Goal: Obtain resource: Download file/media

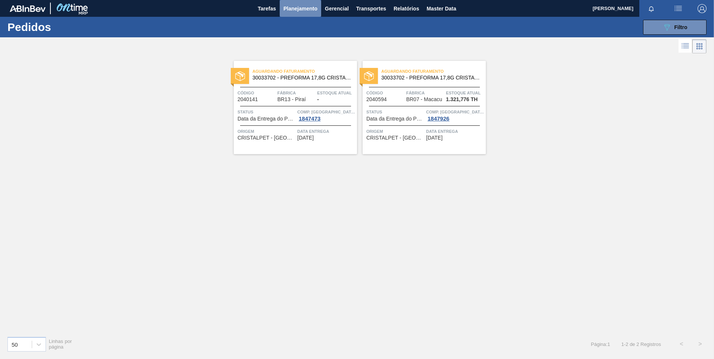
click at [301, 9] on span "Planejamento" at bounding box center [301, 8] width 34 height 9
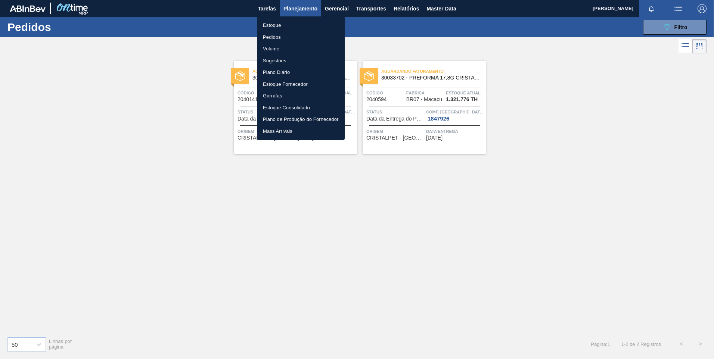
click at [412, 10] on div at bounding box center [357, 179] width 714 height 359
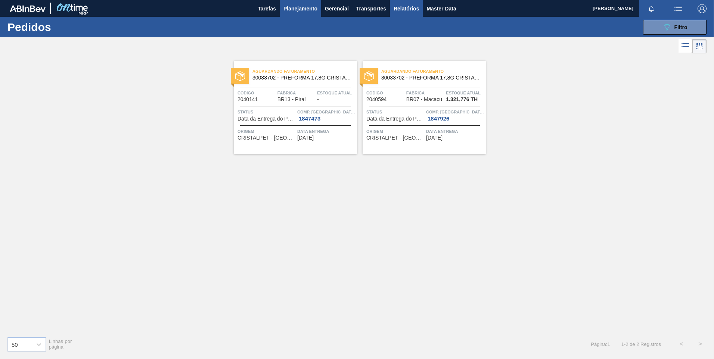
click at [406, 10] on span "Relatórios" at bounding box center [406, 8] width 25 height 9
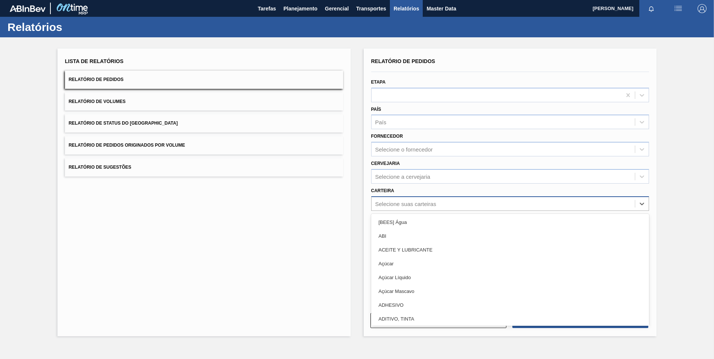
click at [399, 204] on div "Selecione suas carteiras" at bounding box center [405, 204] width 61 height 6
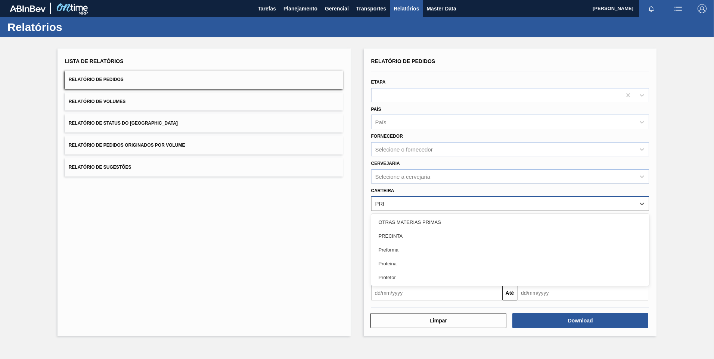
type input "PREF"
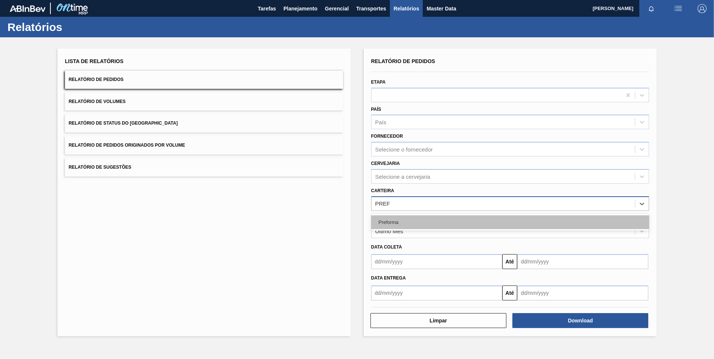
click at [392, 224] on div "Preforma" at bounding box center [510, 223] width 278 height 14
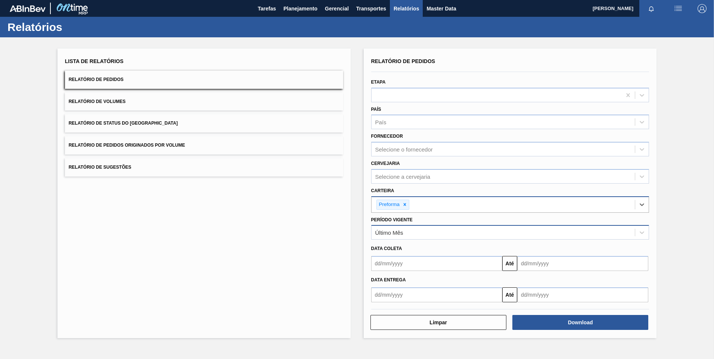
click at [402, 236] on div "Último Mês" at bounding box center [504, 233] width 264 height 11
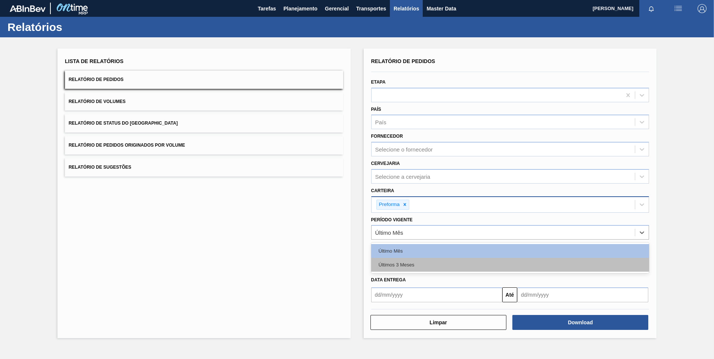
click at [400, 268] on div "Últimos 3 Meses" at bounding box center [510, 265] width 278 height 14
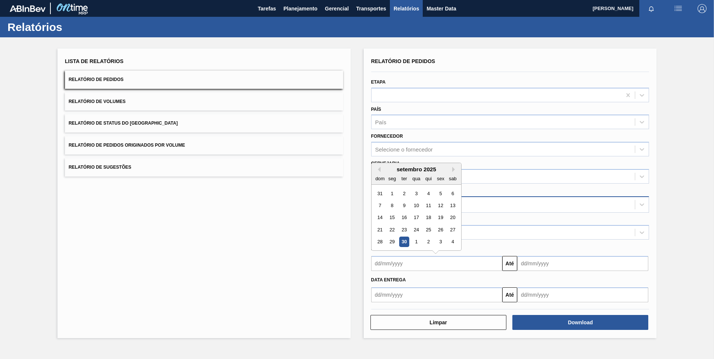
click at [399, 268] on input "text" at bounding box center [436, 263] width 131 height 15
type input "010920"
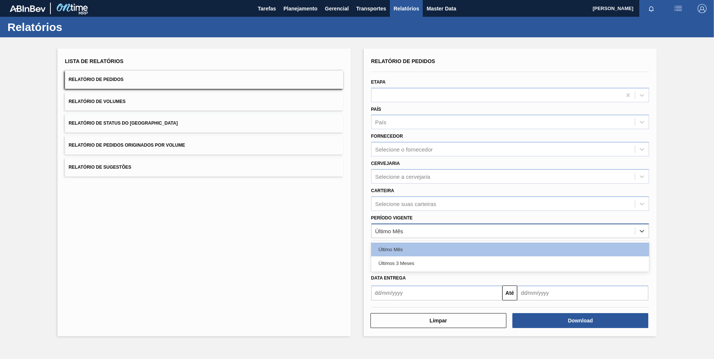
click at [397, 232] on div "Último Mês" at bounding box center [389, 231] width 28 height 6
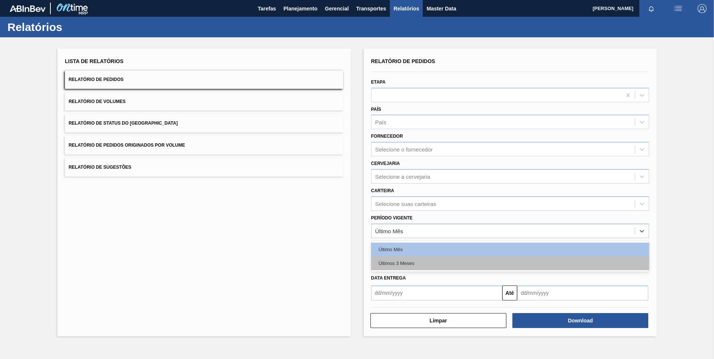
click at [387, 264] on div "Últimos 3 Meses" at bounding box center [510, 264] width 278 height 14
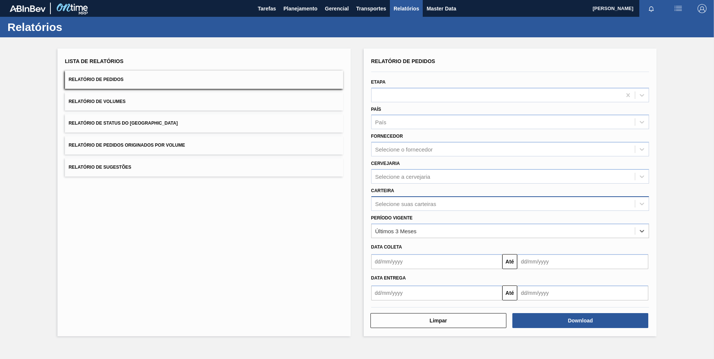
click at [394, 207] on div "Selecione suas carteiras" at bounding box center [405, 204] width 61 height 6
type input "PREF"
click at [398, 220] on div "Preforma" at bounding box center [510, 223] width 278 height 14
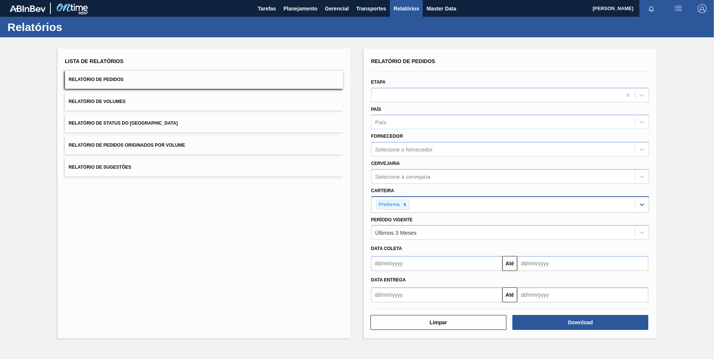
click at [453, 262] on input "text" at bounding box center [436, 263] width 131 height 15
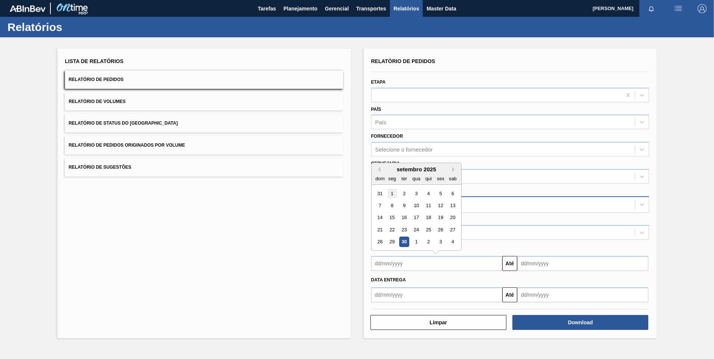
click at [390, 194] on div "1" at bounding box center [392, 194] width 10 height 10
type input "01/09/2025"
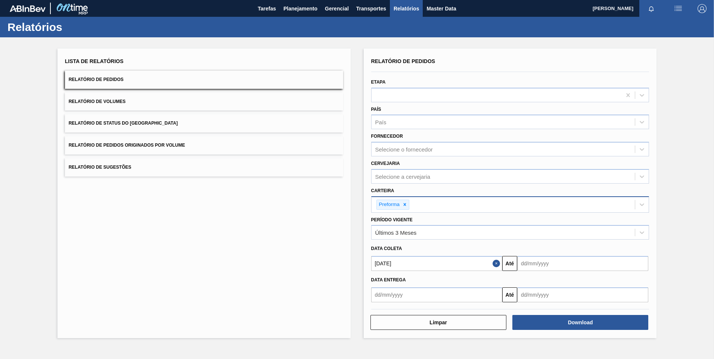
click at [540, 263] on input "text" at bounding box center [582, 263] width 131 height 15
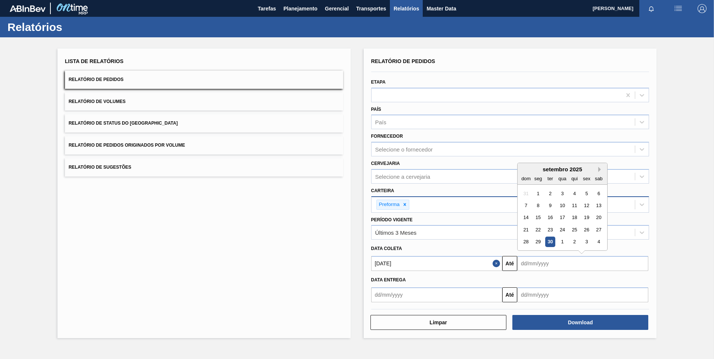
click at [602, 169] on button "Next Month" at bounding box center [600, 169] width 5 height 5
click at [596, 194] on div "4" at bounding box center [599, 194] width 10 height 10
type input "04/10/2025"
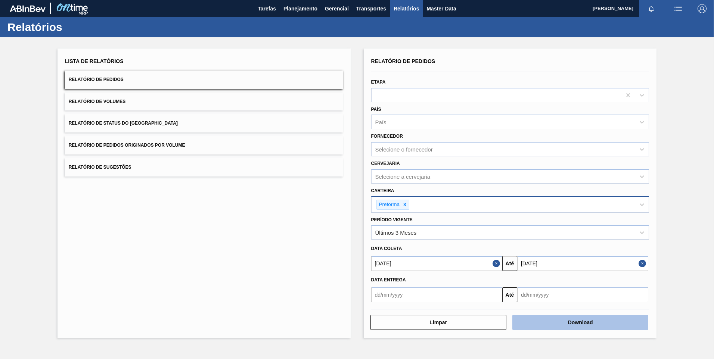
click at [569, 328] on button "Download" at bounding box center [581, 322] width 136 height 15
